Goal: Task Accomplishment & Management: Manage account settings

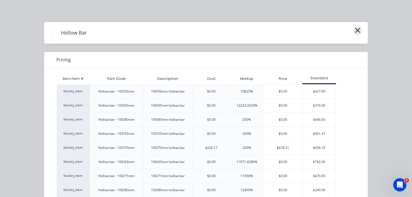
click at [355, 34] on icon "button" at bounding box center [358, 31] width 6 height 8
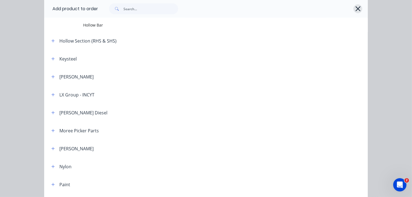
click at [358, 5] on icon "button" at bounding box center [358, 9] width 6 height 8
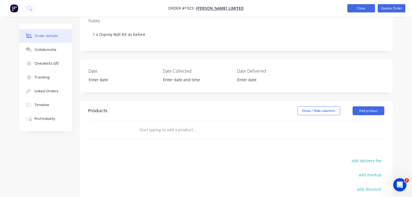
click at [361, 6] on button "Close" at bounding box center [362, 8] width 28 height 8
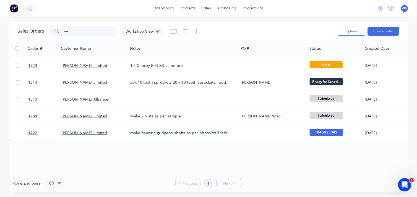
type input "n"
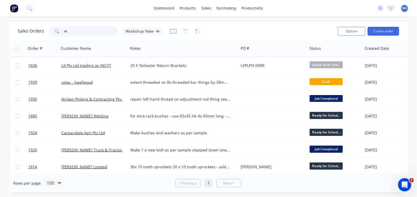
type input "r"
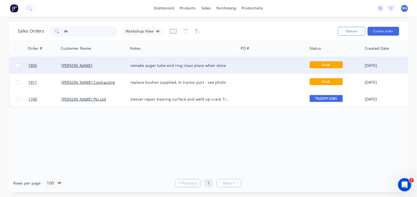
type input "d"
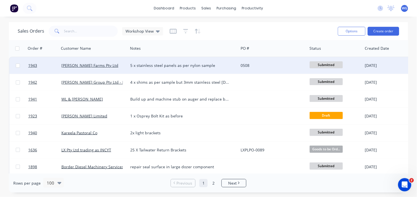
click at [115, 64] on div "[PERSON_NAME] Farms Pty Ltd" at bounding box center [91, 66] width 61 height 6
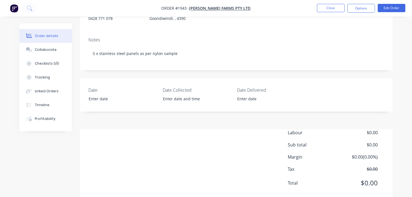
scroll to position [106, 0]
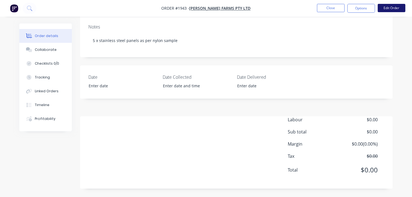
click at [388, 9] on button "Edit Order" at bounding box center [392, 8] width 28 height 8
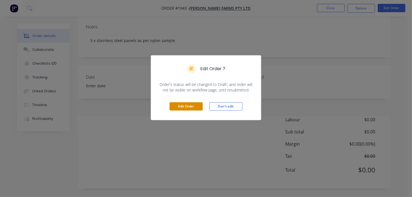
click at [190, 106] on button "Edit Order" at bounding box center [186, 106] width 33 height 8
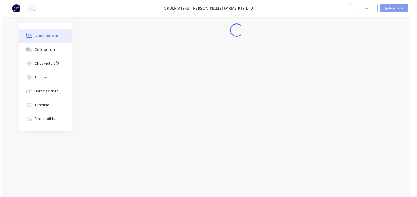
scroll to position [0, 0]
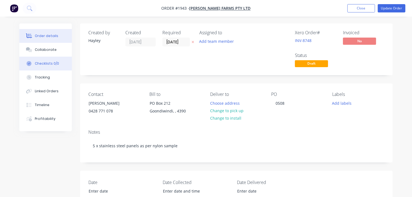
click at [48, 70] on button "Checklists 0/0" at bounding box center [45, 64] width 52 height 14
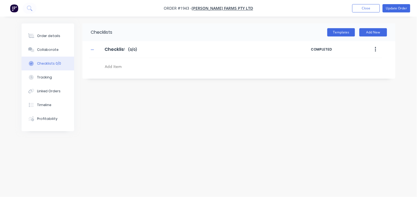
type textarea "x"
click at [43, 75] on div "Tracking" at bounding box center [44, 77] width 15 height 5
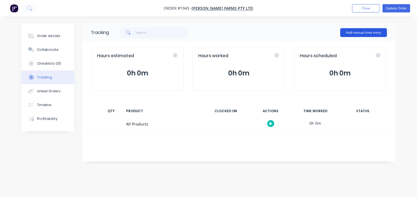
click at [354, 35] on button "Add manual time entry" at bounding box center [363, 32] width 47 height 9
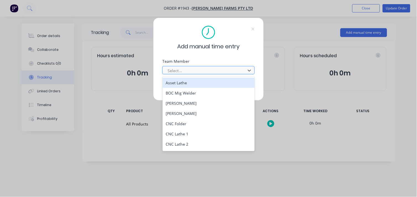
click at [174, 70] on div at bounding box center [205, 70] width 76 height 7
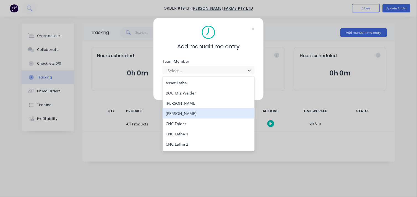
click at [184, 111] on div "Charlie Thompson" at bounding box center [208, 113] width 92 height 10
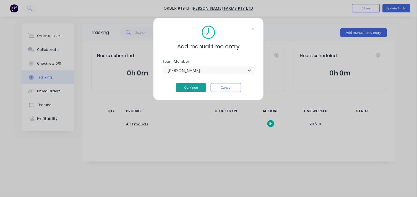
click at [188, 91] on button "Continue" at bounding box center [191, 87] width 30 height 9
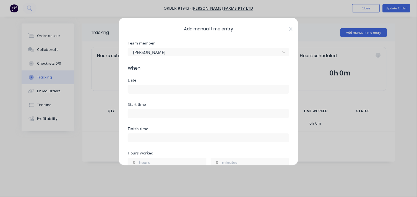
click at [138, 86] on input at bounding box center [208, 89] width 161 height 8
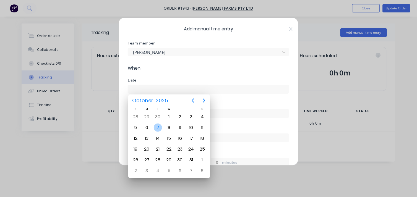
click at [156, 127] on div "7" at bounding box center [158, 128] width 8 height 8
type input "07/10/2025"
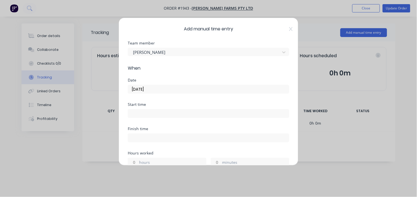
click at [140, 112] on input at bounding box center [208, 113] width 161 height 8
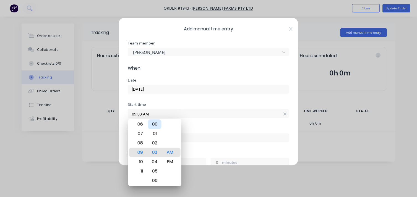
click at [150, 125] on div "00" at bounding box center [155, 124] width 14 height 9
type input "09:00 AM"
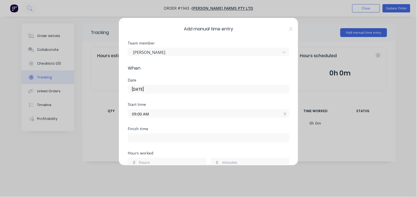
click at [186, 133] on div at bounding box center [208, 137] width 161 height 10
click at [134, 140] on input at bounding box center [208, 138] width 161 height 8
type input "09:34 AM"
type input "0"
type input "34"
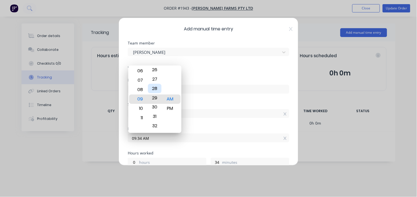
type input "09:29 AM"
type input "29"
click at [156, 111] on div "30" at bounding box center [155, 108] width 14 height 9
type input "09:30 AM"
type input "30"
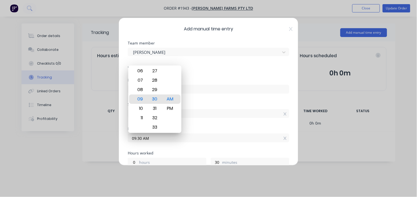
click at [209, 104] on div "Start time" at bounding box center [208, 105] width 161 height 4
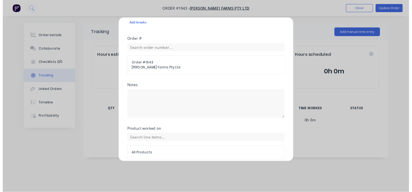
scroll to position [226, 0]
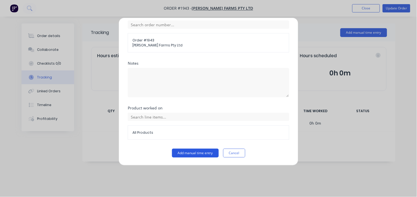
click at [181, 153] on button "Add manual time entry" at bounding box center [195, 153] width 47 height 9
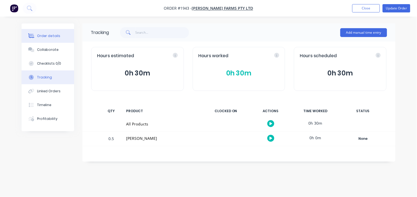
click at [41, 42] on button "Order details" at bounding box center [48, 36] width 52 height 14
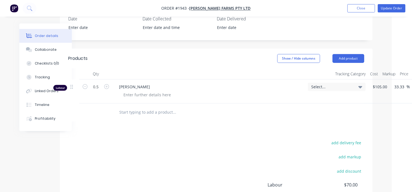
scroll to position [164, 20]
click at [342, 57] on button "Add product" at bounding box center [349, 58] width 32 height 9
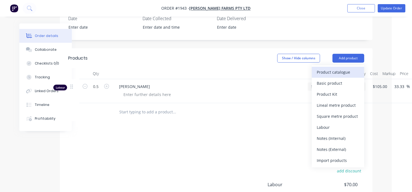
click at [322, 75] on div "Product catalogue" at bounding box center [338, 72] width 43 height 8
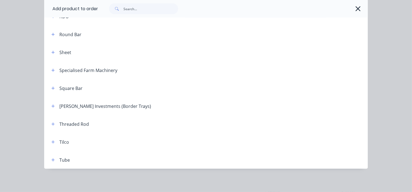
scroll to position [682, 0]
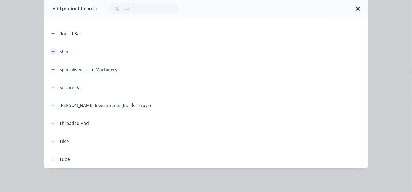
click at [52, 53] on icon "button" at bounding box center [52, 52] width 3 height 4
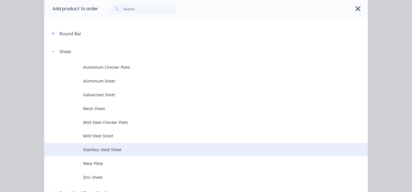
click at [122, 151] on span "Stainless Steel Sheet" at bounding box center [197, 150] width 228 height 6
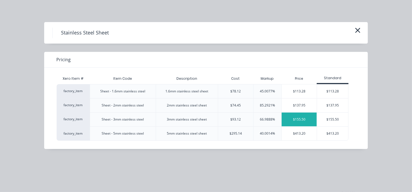
click at [297, 122] on div "$155.50" at bounding box center [299, 120] width 35 height 14
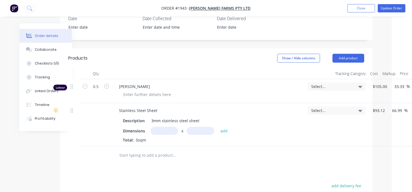
click at [162, 134] on input "text" at bounding box center [165, 131] width 28 height 8
